Goal: Task Accomplishment & Management: Manage account settings

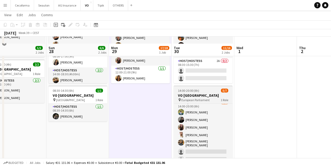
scroll to position [80, 0]
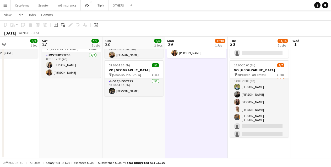
drag, startPoint x: 260, startPoint y: 129, endPoint x: 151, endPoint y: 135, distance: 109.6
click at [164, 137] on app-calendar-viewport "Wed 24 Thu 25 6/6 3 Jobs Fri 26 9/9 1 Job Sat 27 5/5 2 Jobs Sun 28 6/6 2 Jobs M…" at bounding box center [165, 49] width 331 height 218
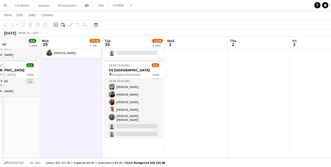
scroll to position [0, 174]
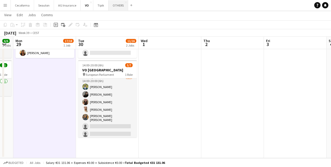
click at [115, 7] on button "OTHERS Close" at bounding box center [118, 5] width 20 height 10
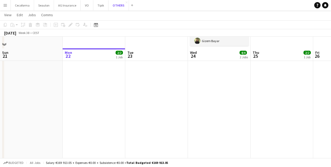
scroll to position [131, 0]
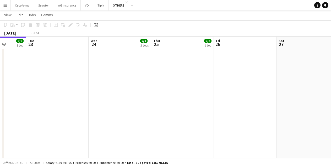
drag, startPoint x: 279, startPoint y: 108, endPoint x: 208, endPoint y: 126, distance: 73.2
click at [62, 129] on app-calendar-viewport "Fri 19 Sat 20 2/2 1 Job Sun 21 Mon 22 2/2 1 Job Tue 23 Wed 24 4/4 2 Jobs Thu 25…" at bounding box center [165, 28] width 331 height 276
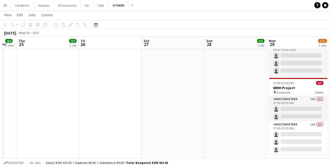
drag, startPoint x: 150, startPoint y: 134, endPoint x: 102, endPoint y: 134, distance: 47.4
click at [98, 135] on app-calendar-viewport "Sun 21 Mon 22 2/2 1 Job Tue 23 Wed 24 4/4 2 Jobs Thu 25 2/2 1 Job Fri 26 Sat 27…" at bounding box center [165, 28] width 331 height 276
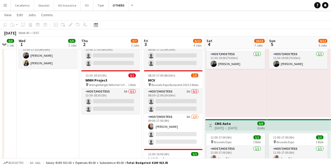
scroll to position [0, 147]
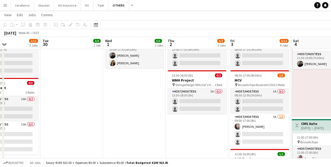
drag, startPoint x: 225, startPoint y: 135, endPoint x: 198, endPoint y: 126, distance: 27.9
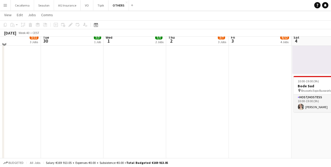
scroll to position [613, 0]
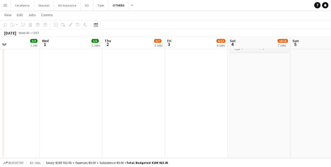
drag, startPoint x: 300, startPoint y: 127, endPoint x: 209, endPoint y: 135, distance: 91.7
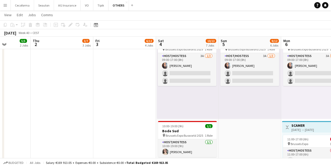
scroll to position [0, 173]
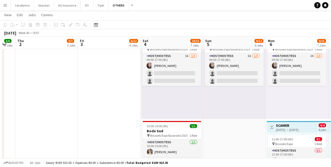
drag, startPoint x: 283, startPoint y: 142, endPoint x: 239, endPoint y: 144, distance: 43.8
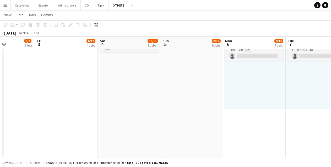
scroll to position [0, 154]
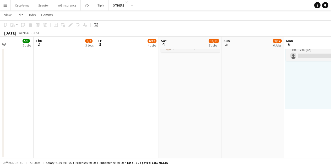
drag, startPoint x: 278, startPoint y: 131, endPoint x: 190, endPoint y: 132, distance: 88.5
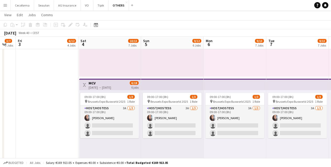
scroll to position [0, 147]
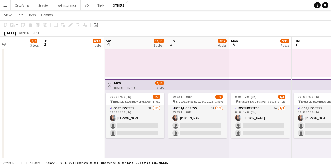
drag, startPoint x: 182, startPoint y: 151, endPoint x: 252, endPoint y: 147, distance: 70.3
click at [199, 143] on div "09:00-17:00 (8h) 1/3 pin Brussels Expo Busworld 2025 1 Role Host/Hostess 3A [DA…" at bounding box center [197, 130] width 63 height 81
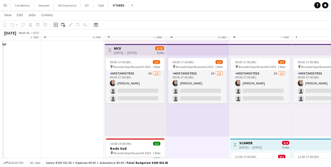
scroll to position [482, 0]
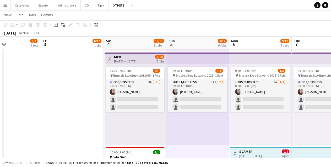
click at [280, 125] on div "09:00-17:00 (8h) 1/3 pin Brussels Expo Busworld 2025 1 Role Host/Hostess 3A [DA…" at bounding box center [260, 104] width 63 height 81
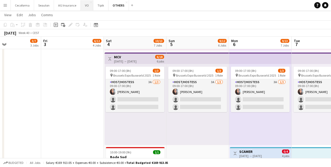
click at [81, 7] on button "VO Close" at bounding box center [87, 5] width 13 height 10
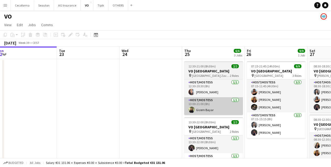
drag, startPoint x: 239, startPoint y: 113, endPoint x: 75, endPoint y: 112, distance: 164.2
click at [29, 121] on app-calendar-viewport "Fri 19 Sat 20 Sun 21 Mon 22 Tue 23 Wed 24 Thu 25 6/6 3 Jobs Fri 26 9/9 1 Job Sa…" at bounding box center [165, 143] width 331 height 192
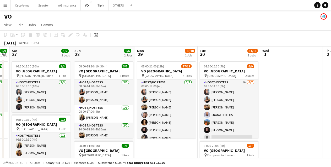
drag, startPoint x: 314, startPoint y: 140, endPoint x: 156, endPoint y: 135, distance: 158.5
click at [156, 135] on app-calendar-viewport "Tue 23 Wed 24 Thu 25 6/6 3 Jobs Fri 26 9/9 1 Job Sat 27 5/5 2 Jobs Sun 28 6/6 2…" at bounding box center [165, 143] width 331 height 192
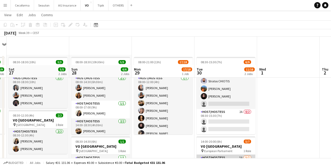
scroll to position [2, 0]
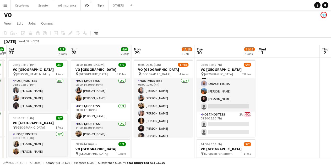
click at [267, 132] on app-date-cell at bounding box center [288, 148] width 63 height 180
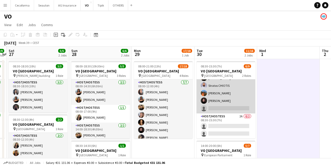
scroll to position [30, 0]
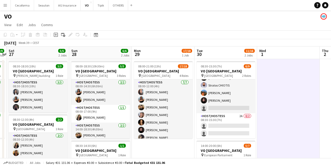
drag, startPoint x: 295, startPoint y: 122, endPoint x: 289, endPoint y: 127, distance: 7.6
click at [295, 122] on app-date-cell at bounding box center [288, 149] width 63 height 180
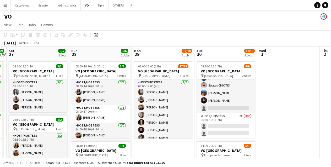
click at [268, 119] on app-date-cell at bounding box center [288, 149] width 63 height 180
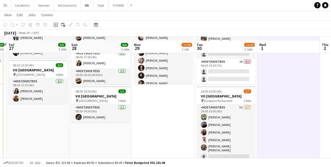
scroll to position [80, 0]
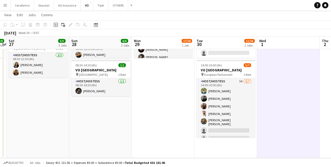
click at [281, 140] on app-date-cell at bounding box center [288, 69] width 63 height 180
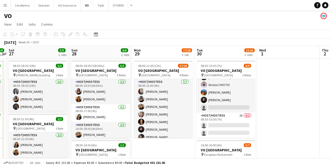
scroll to position [0, 0]
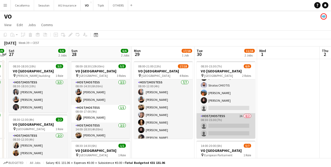
click at [223, 124] on app-card-role "Host/Hostess 2A 0/2 08:30-15:30 (7h) single-neutral-actions single-neutral-acti…" at bounding box center [225, 125] width 59 height 25
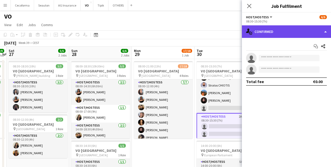
click at [261, 33] on div "single-neutral-actions-check-2 Confirmed" at bounding box center [286, 31] width 89 height 13
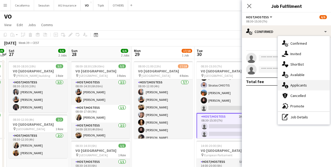
click at [300, 84] on span "Applicants" at bounding box center [298, 85] width 16 height 5
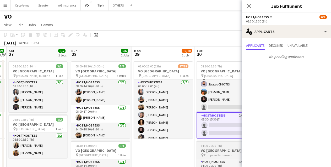
scroll to position [79, 0]
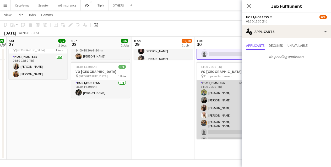
click at [223, 135] on app-card-role "Host/Hostess 5A [DATE] 14:00-20:00 (6h) [PERSON_NAME] [PERSON_NAME] Rapcea [PER…" at bounding box center [225, 112] width 59 height 65
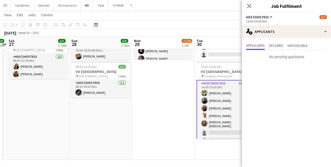
click at [190, 104] on app-date-cell "08:00-21:00 (13h) 17/18 VO Europe pin UR Square 4 Roles Host/Hostess [DATE] 08:…" at bounding box center [163, 70] width 63 height 180
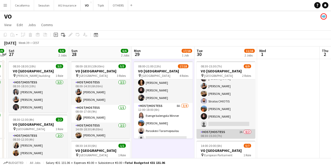
scroll to position [0, 0]
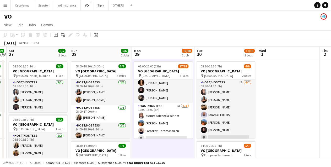
click at [267, 137] on app-date-cell at bounding box center [288, 149] width 63 height 180
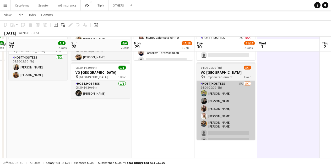
scroll to position [80, 0]
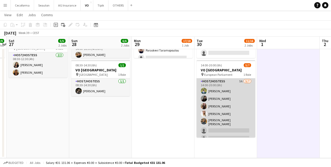
click at [230, 128] on app-card-role "Host/Hostess 5A [DATE] 14:00-20:00 (6h) [PERSON_NAME] [PERSON_NAME] Rapcea [PER…" at bounding box center [225, 111] width 59 height 65
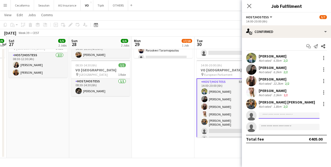
click at [271, 115] on input at bounding box center [288, 116] width 61 height 6
type input "*"
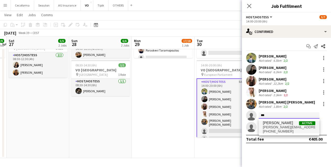
type input "***"
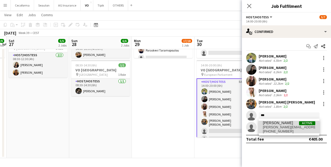
click at [275, 126] on span "[PERSON_NAME][EMAIL_ADDRESS][PERSON_NAME][PERSON_NAME][DOMAIN_NAME]" at bounding box center [289, 127] width 52 height 4
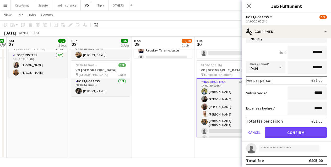
scroll to position [99, 0]
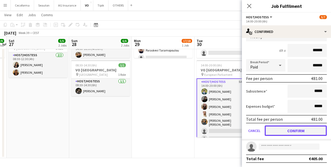
click at [279, 130] on button "Confirm" at bounding box center [295, 131] width 62 height 10
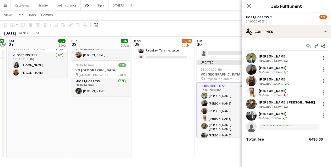
scroll to position [0, 0]
click at [228, 141] on app-date-cell "08:30-15:30 (7h) 6/9 VO Europe pin UR Square 2 Roles Host/Hostess 1A [DATE] 08:…" at bounding box center [225, 69] width 63 height 180
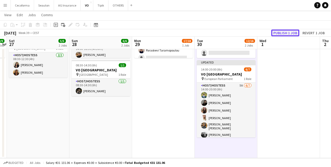
click at [280, 33] on button "Publish 1 job" at bounding box center [285, 33] width 28 height 7
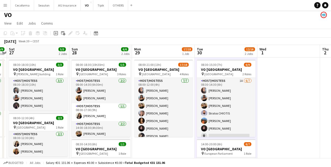
click at [175, 147] on app-date-cell "08:00-21:00 (13h) 17/18 VO Europe pin UR Square 4 Roles Host/Hostess [DATE] 08:…" at bounding box center [163, 148] width 63 height 180
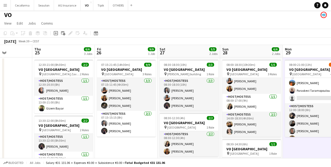
scroll to position [0, 143]
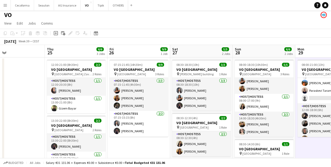
drag, startPoint x: 72, startPoint y: 149, endPoint x: 235, endPoint y: 136, distance: 163.6
click at [235, 136] on app-calendar-viewport "Mon 22 Tue 23 Wed 24 Thu 25 6/6 3 Jobs Fri 26 9/9 1 Job Sat 27 5/5 2 Jobs Sun 2…" at bounding box center [165, 141] width 331 height 192
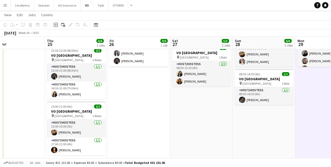
scroll to position [80, 0]
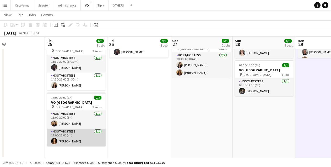
click at [78, 138] on app-card-role "Host/Hostess [DATE] 17:00-21:00 (4h) [PERSON_NAME]" at bounding box center [76, 138] width 59 height 18
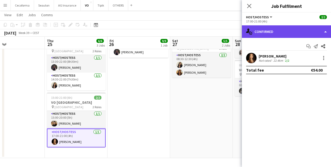
click at [272, 33] on div "single-neutral-actions-check-2 Confirmed" at bounding box center [286, 31] width 89 height 13
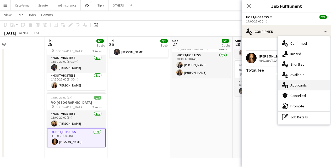
click at [307, 86] on div "single-neutral-actions-information Applicants" at bounding box center [304, 85] width 52 height 10
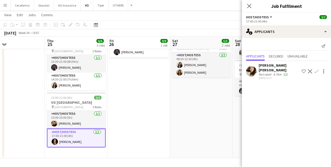
click at [176, 122] on app-date-cell "08:30-18:30 (10h) 3/3 VO Europe pin [PERSON_NAME] building 1 Role Host/Hostess …" at bounding box center [201, 69] width 63 height 180
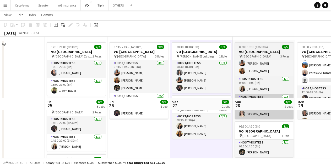
scroll to position [2, 0]
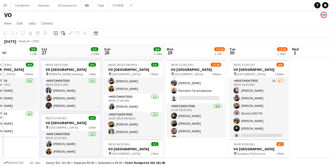
drag, startPoint x: 307, startPoint y: 142, endPoint x: 192, endPoint y: 131, distance: 116.3
click at [182, 134] on app-calendar-viewport "Wed 24 Thu 25 6/6 3 Jobs Fri 26 9/9 1 Job Sat 27 5/5 2 Jobs Sun 28 6/6 2 Jobs M…" at bounding box center [165, 141] width 331 height 192
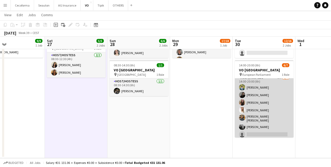
scroll to position [4, 0]
click at [259, 132] on app-card-role "Host/Hostess 5A [DATE] 14:00-20:00 (6h) [PERSON_NAME] [PERSON_NAME] Rapcea [PER…" at bounding box center [264, 106] width 59 height 65
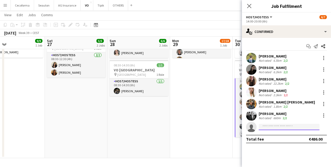
click at [275, 126] on input at bounding box center [288, 127] width 61 height 6
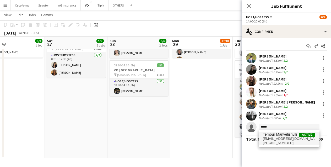
type input "*****"
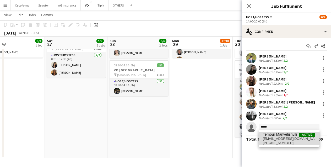
click at [275, 137] on span "[EMAIL_ADDRESS][DOMAIN_NAME]" at bounding box center [289, 139] width 52 height 4
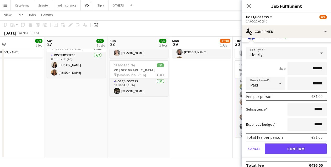
scroll to position [99, 0]
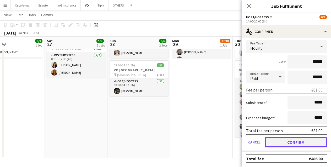
click at [277, 142] on button "Confirm" at bounding box center [295, 142] width 62 height 10
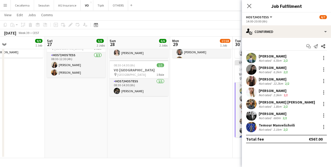
scroll to position [0, 0]
click at [222, 147] on app-date-cell "08:00-21:00 (13h) 17/18 VO Europe pin UR Square 4 Roles Host/Hostess [DATE] 08:…" at bounding box center [201, 69] width 63 height 180
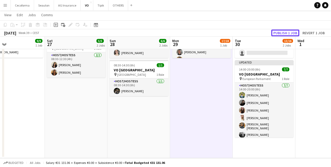
click at [285, 35] on button "Publish 1 job" at bounding box center [285, 33] width 28 height 7
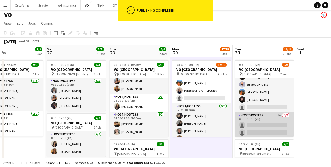
scroll to position [30, 0]
click at [269, 125] on app-card-role "Host/Hostess 2A 0/2 08:30-15:30 (7h) single-neutral-actions single-neutral-acti…" at bounding box center [264, 124] width 59 height 25
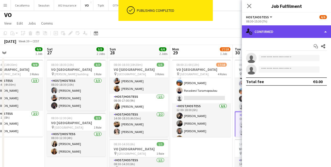
click at [263, 33] on div "single-neutral-actions-check-2 Confirmed" at bounding box center [286, 31] width 89 height 13
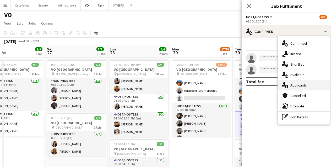
click at [293, 88] on div "single-neutral-actions-information Applicants" at bounding box center [304, 85] width 52 height 10
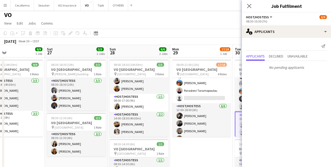
click at [206, 28] on app-page-menu "View Day view expanded Day view collapsed Month view Date picker Jump to [DATE]…" at bounding box center [165, 24] width 331 height 10
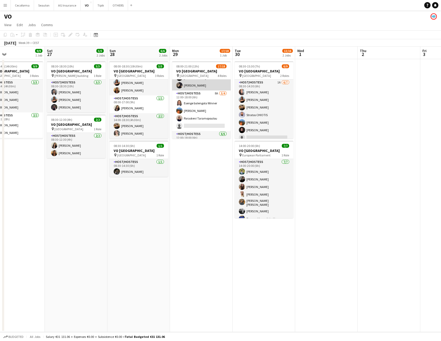
scroll to position [79, 0]
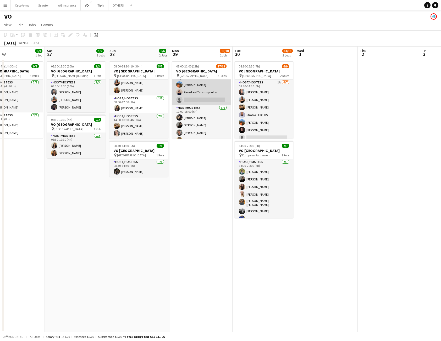
click at [207, 99] on app-card-role "Host/Hostess 8A [DATE] 12:00-18:00 (6h) Esenge balengola Winner [PERSON_NAME] L…" at bounding box center [201, 84] width 59 height 41
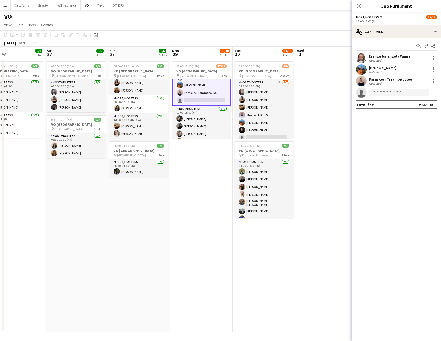
scroll to position [79, 0]
click at [330, 34] on div "single-neutral-actions-check-2 Confirmed" at bounding box center [396, 31] width 89 height 13
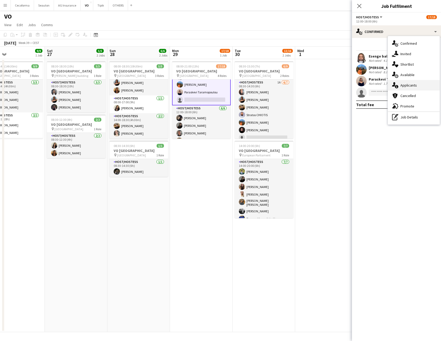
click at [330, 84] on span "Applicants" at bounding box center [408, 85] width 16 height 5
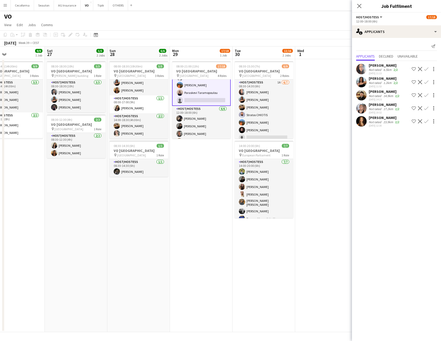
scroll to position [105, 0]
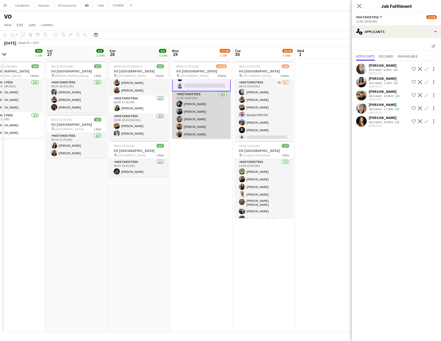
click at [214, 120] on app-card-role "Host/Hostess [DATE] 12:00-18:00 (6h) [PERSON_NAME] [PERSON_NAME] Rapcea [PERSON…" at bounding box center [201, 119] width 59 height 56
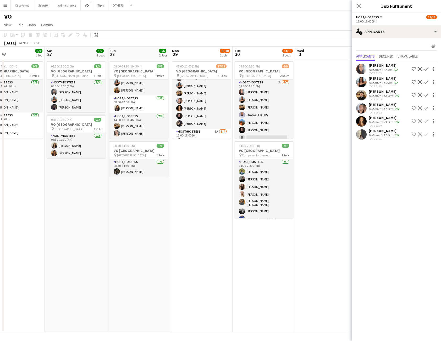
scroll to position [0, 0]
click at [204, 107] on app-card-role "Host/Hostess [DATE] 12:00-18:00 (6h) [PERSON_NAME] [PERSON_NAME] Rapcea [PERSON…" at bounding box center [201, 92] width 59 height 57
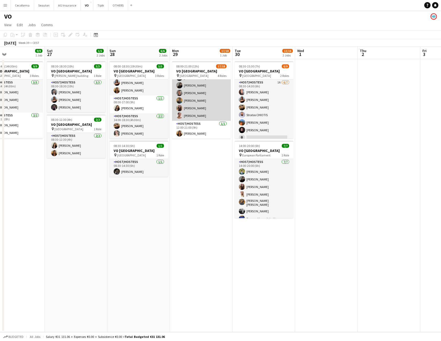
click at [202, 114] on app-card-role "Host/Hostess [DATE] 12:00-18:00 (6h) [PERSON_NAME] [PERSON_NAME] Rapcea [PERSON…" at bounding box center [201, 93] width 59 height 56
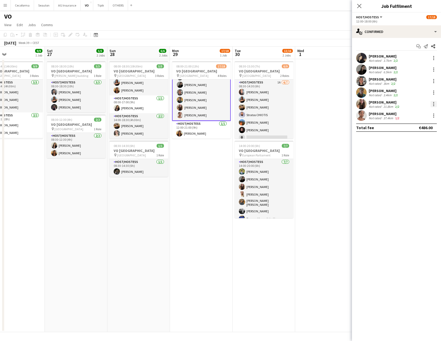
click at [330, 103] on div at bounding box center [433, 104] width 6 height 6
click at [330, 25] on div at bounding box center [220, 170] width 441 height 341
click at [330, 36] on div "single-neutral-actions-check-2 Confirmed" at bounding box center [396, 31] width 89 height 13
click at [330, 85] on div "single-neutral-actions-information Applicants" at bounding box center [414, 85] width 52 height 10
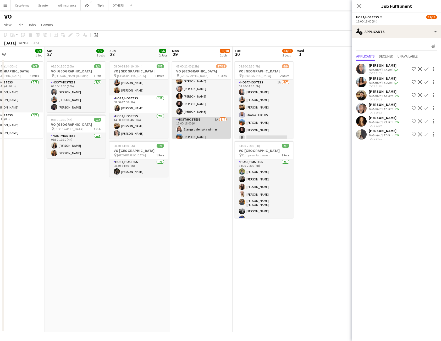
scroll to position [79, 0]
